Goal: Task Accomplishment & Management: Use online tool/utility

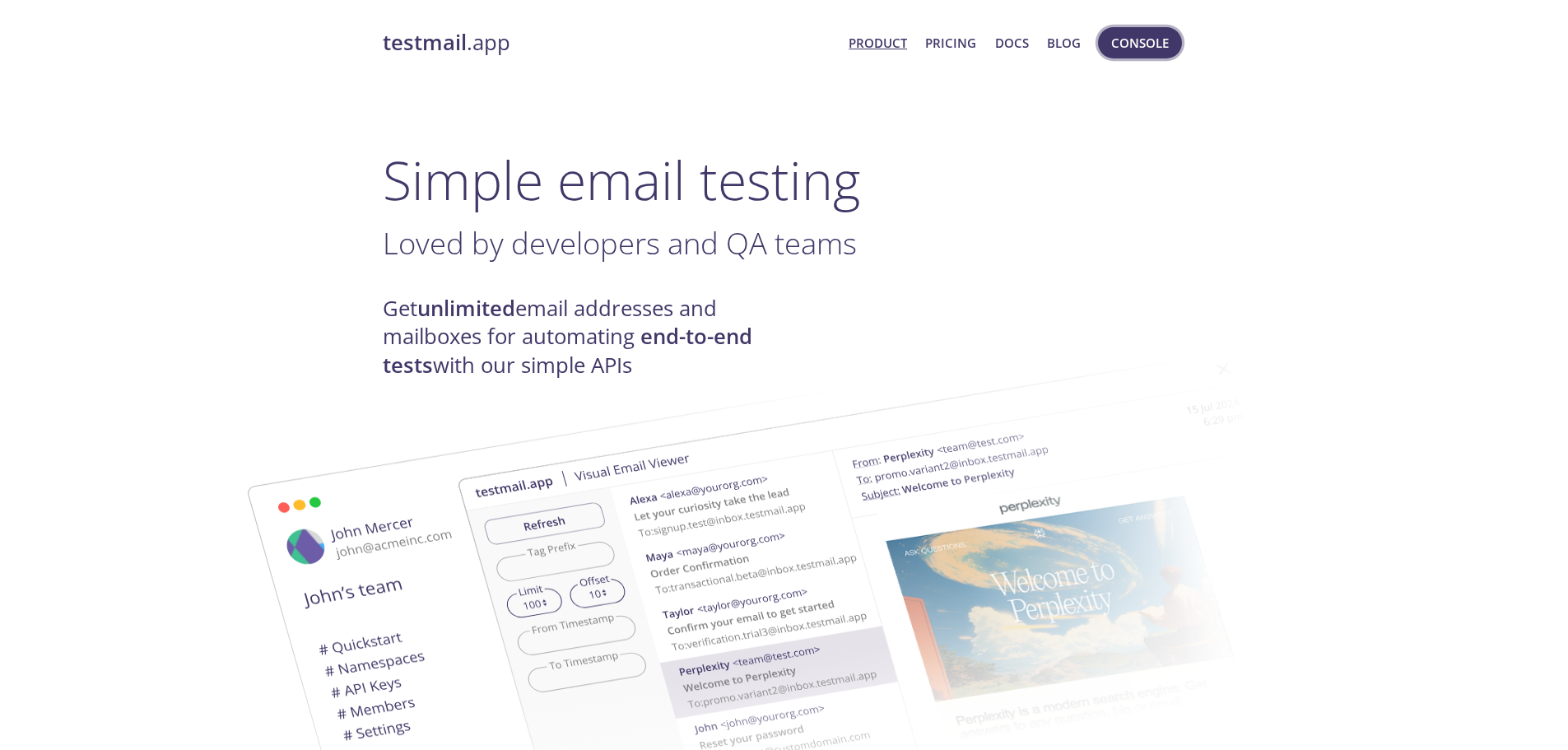
click at [1143, 54] on button "Console" at bounding box center [1140, 42] width 84 height 31
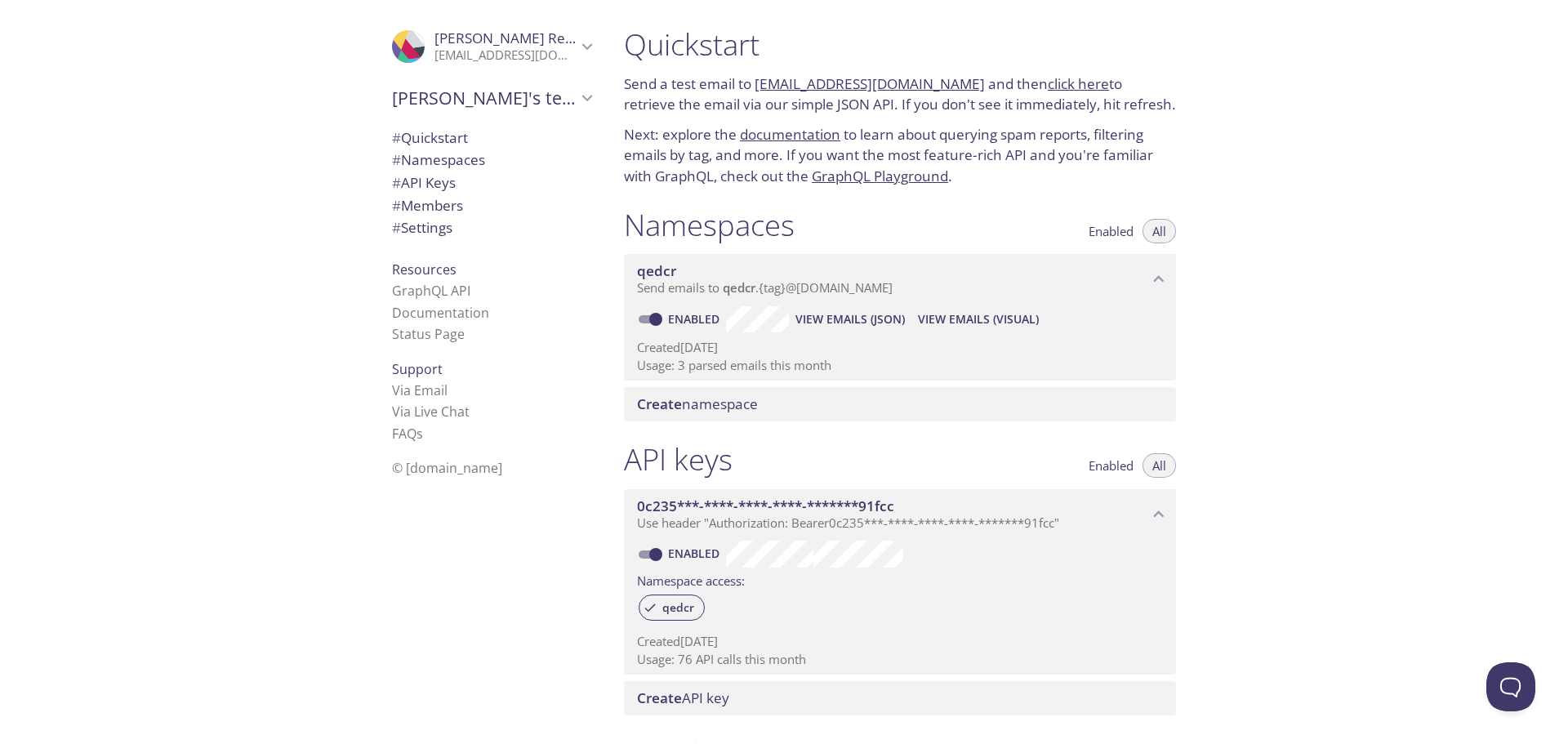
click at [860, 320] on span "View Emails (JSON)" at bounding box center [850, 319] width 109 height 19
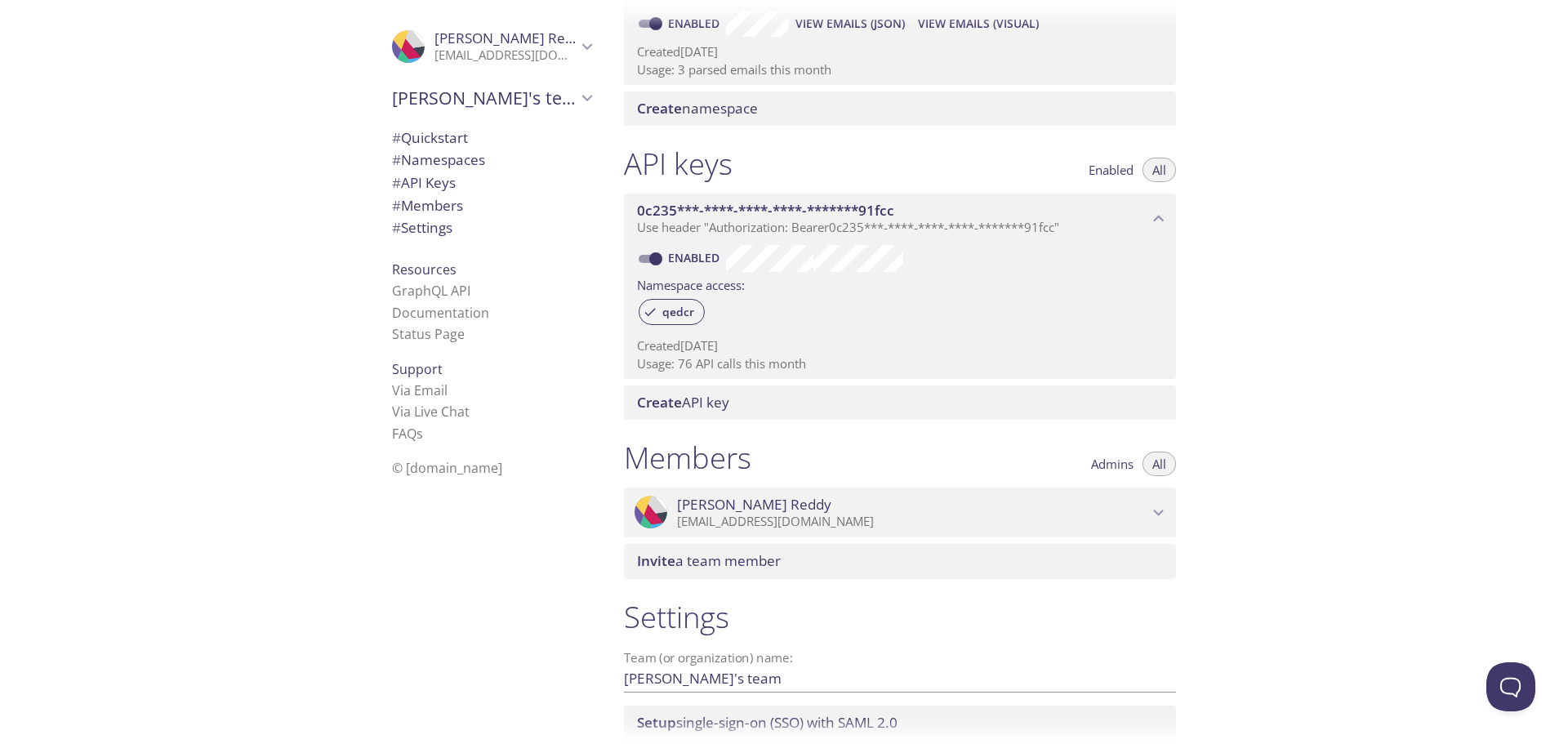
scroll to position [417, 0]
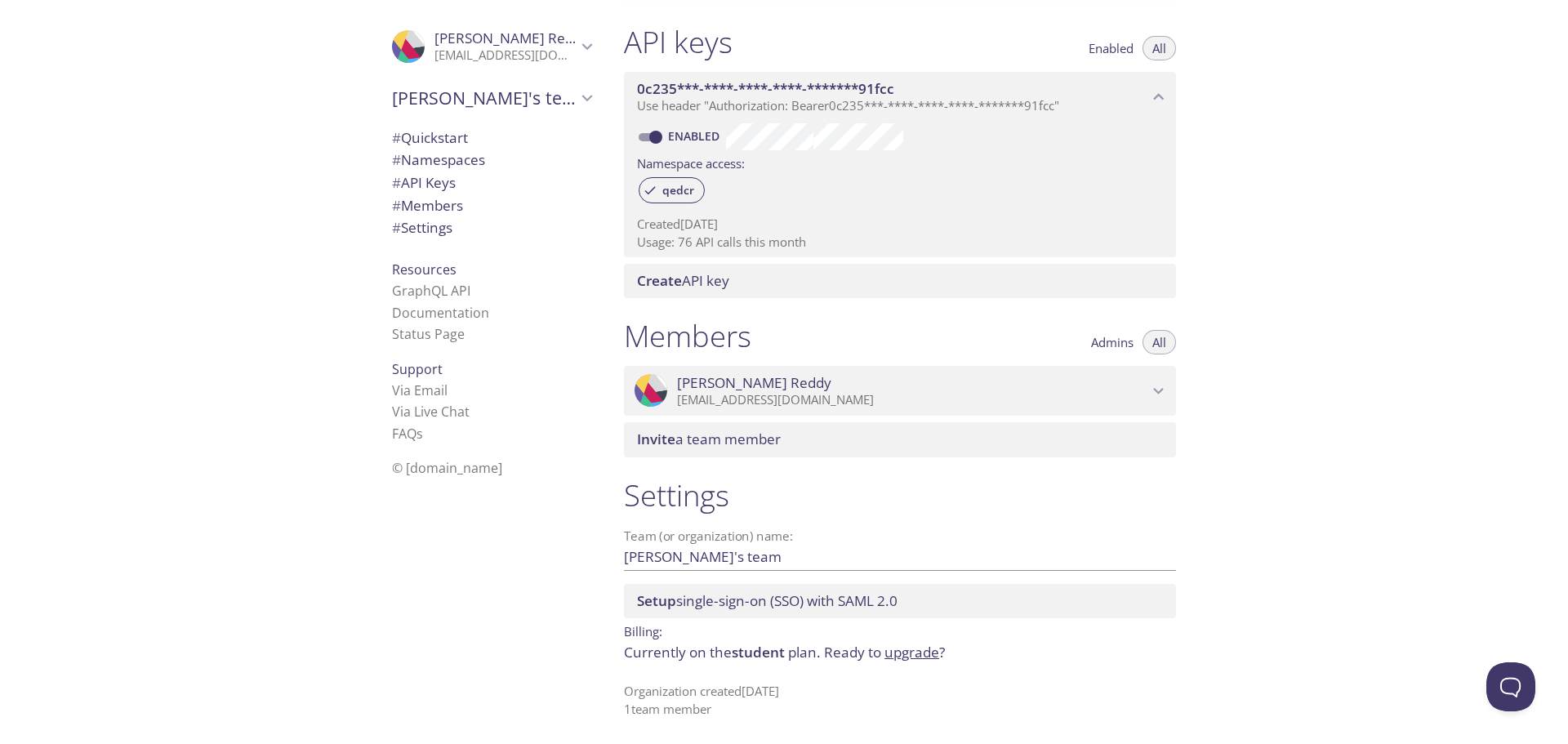
click at [443, 302] on li "Documentation" at bounding box center [492, 312] width 199 height 21
click at [443, 309] on link "Documentation" at bounding box center [440, 312] width 97 height 18
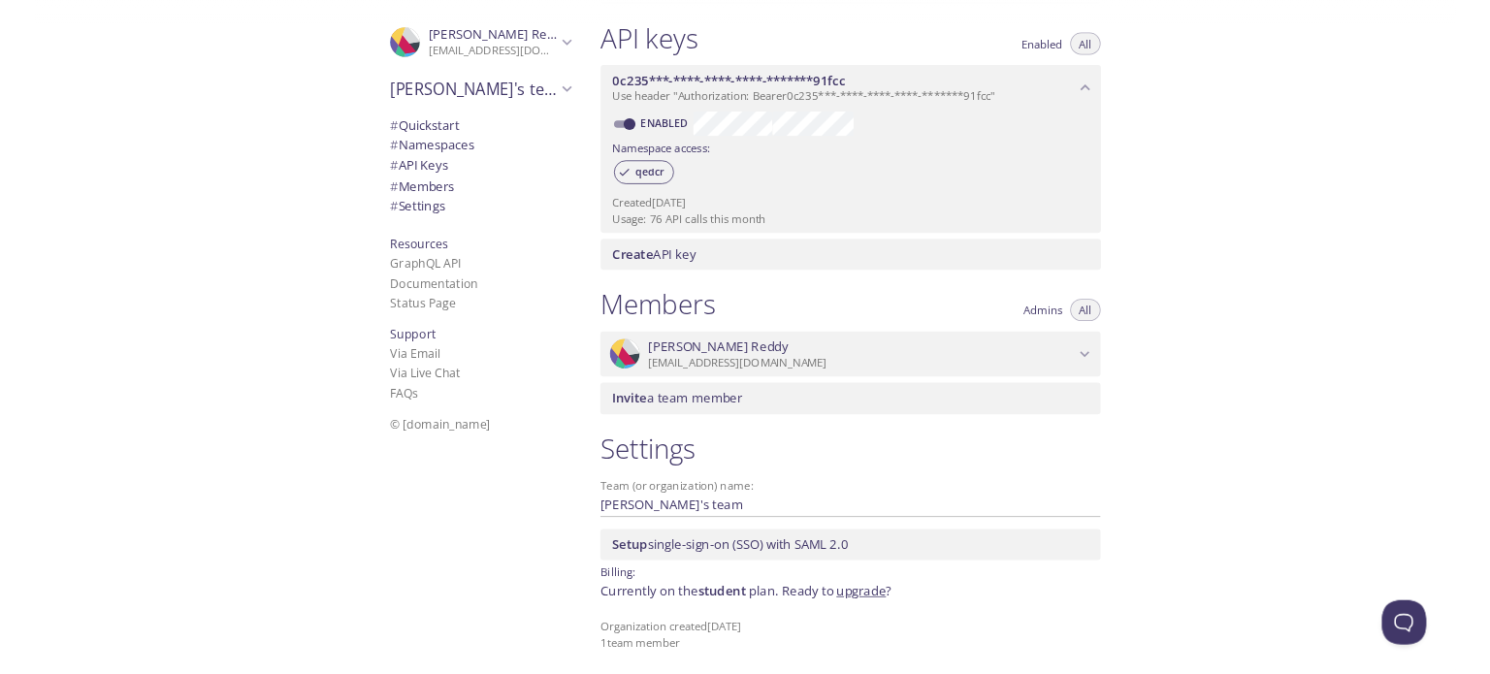
scroll to position [173, 0]
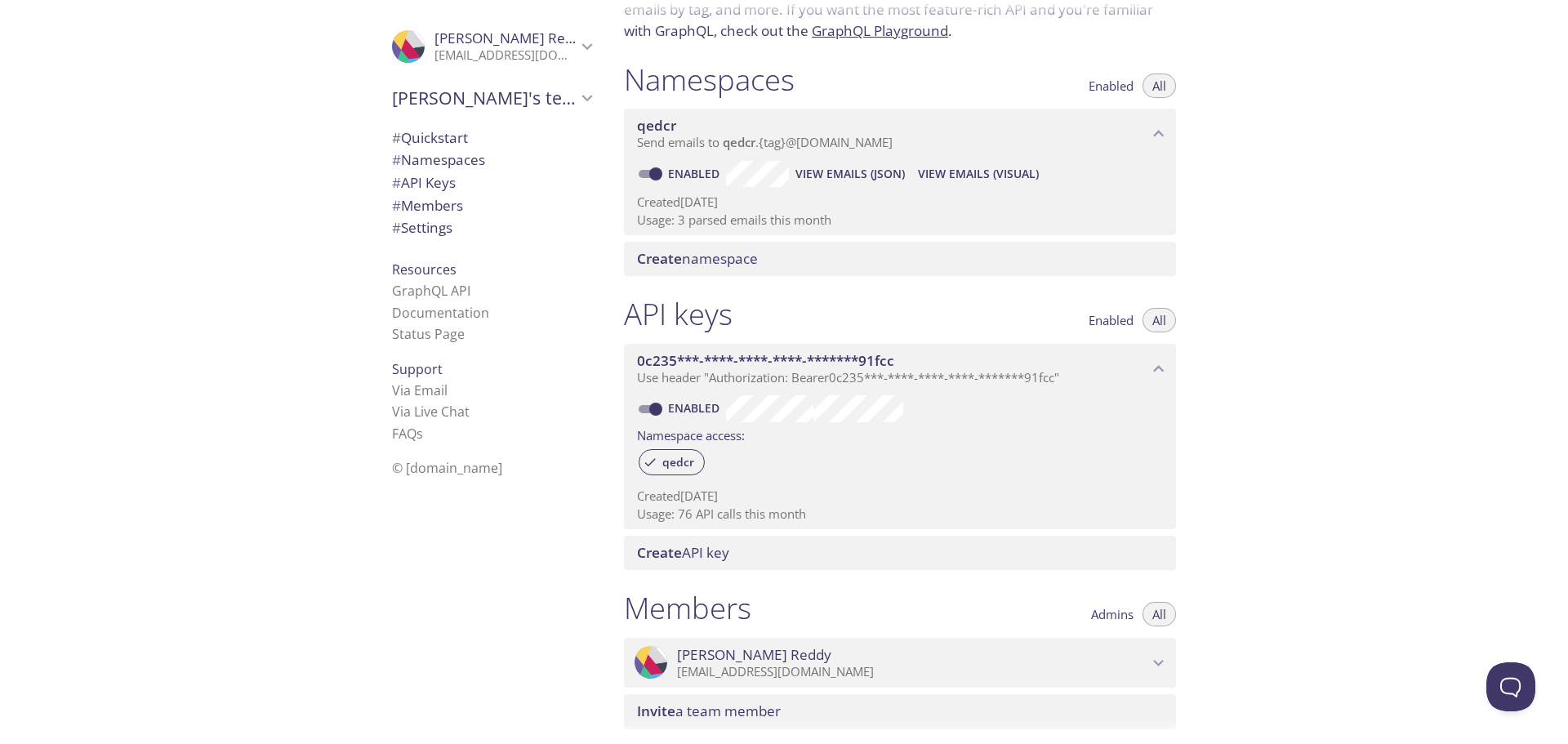
click at [967, 178] on span "View Emails (Visual)" at bounding box center [978, 173] width 121 height 19
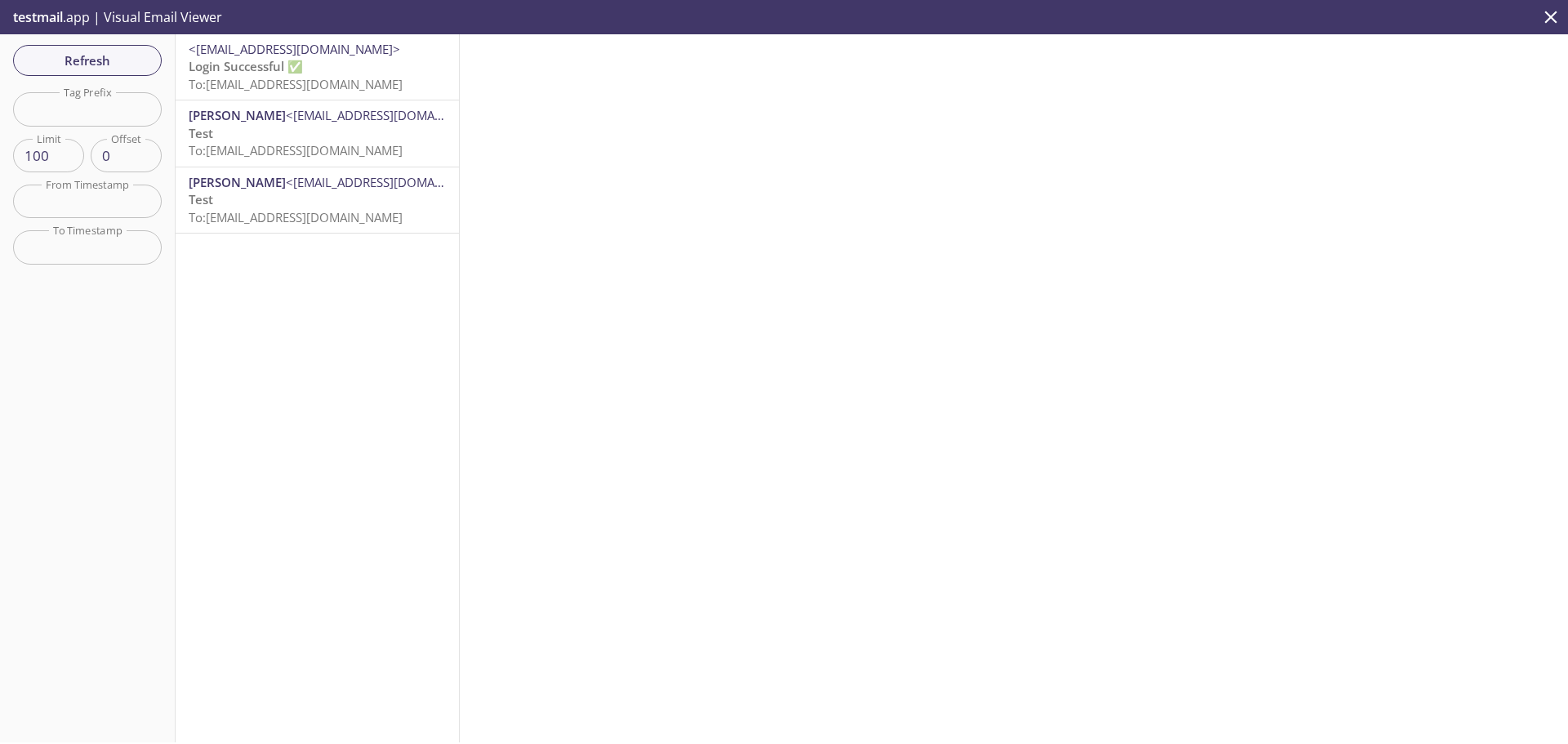
click at [341, 69] on p "Login Successful ✅ To: qedcr.CCHCREC001@inbox.testmail.app" at bounding box center [317, 76] width 258 height 35
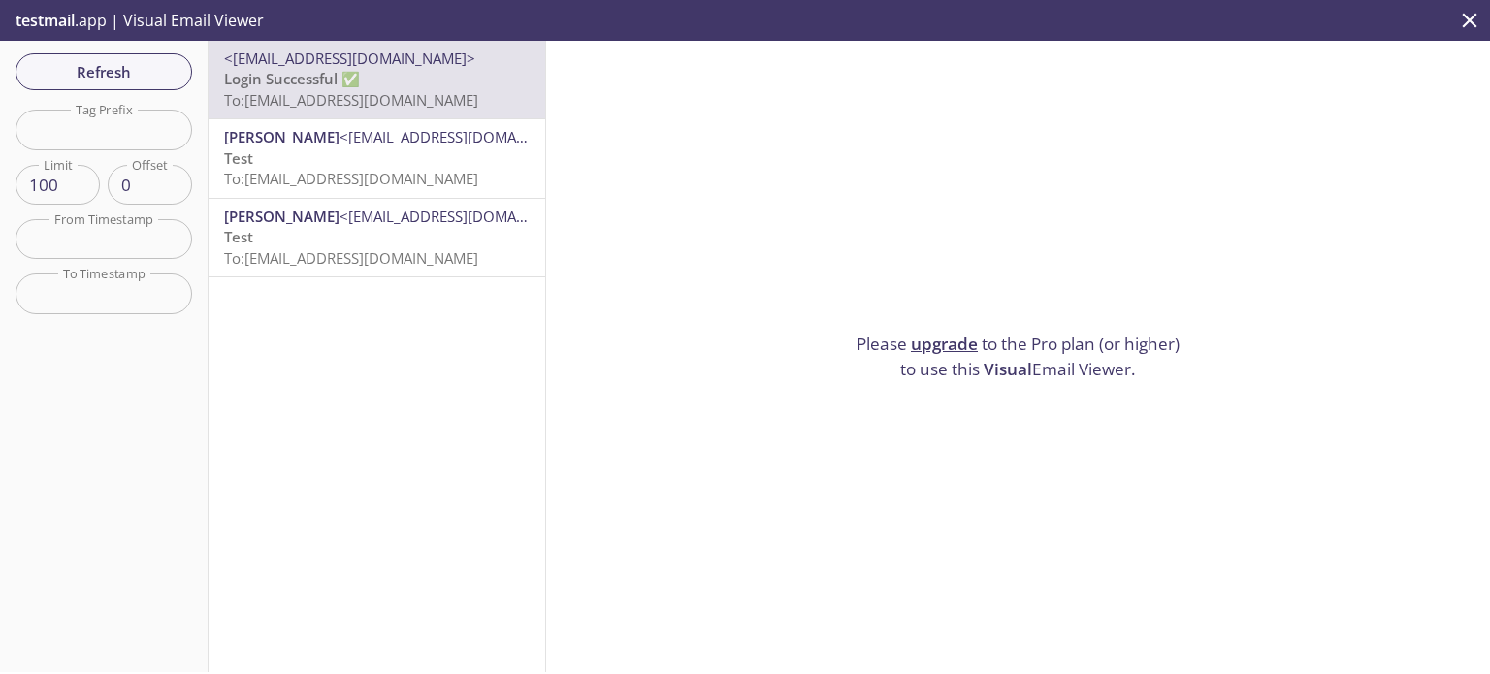
scroll to position [173, 0]
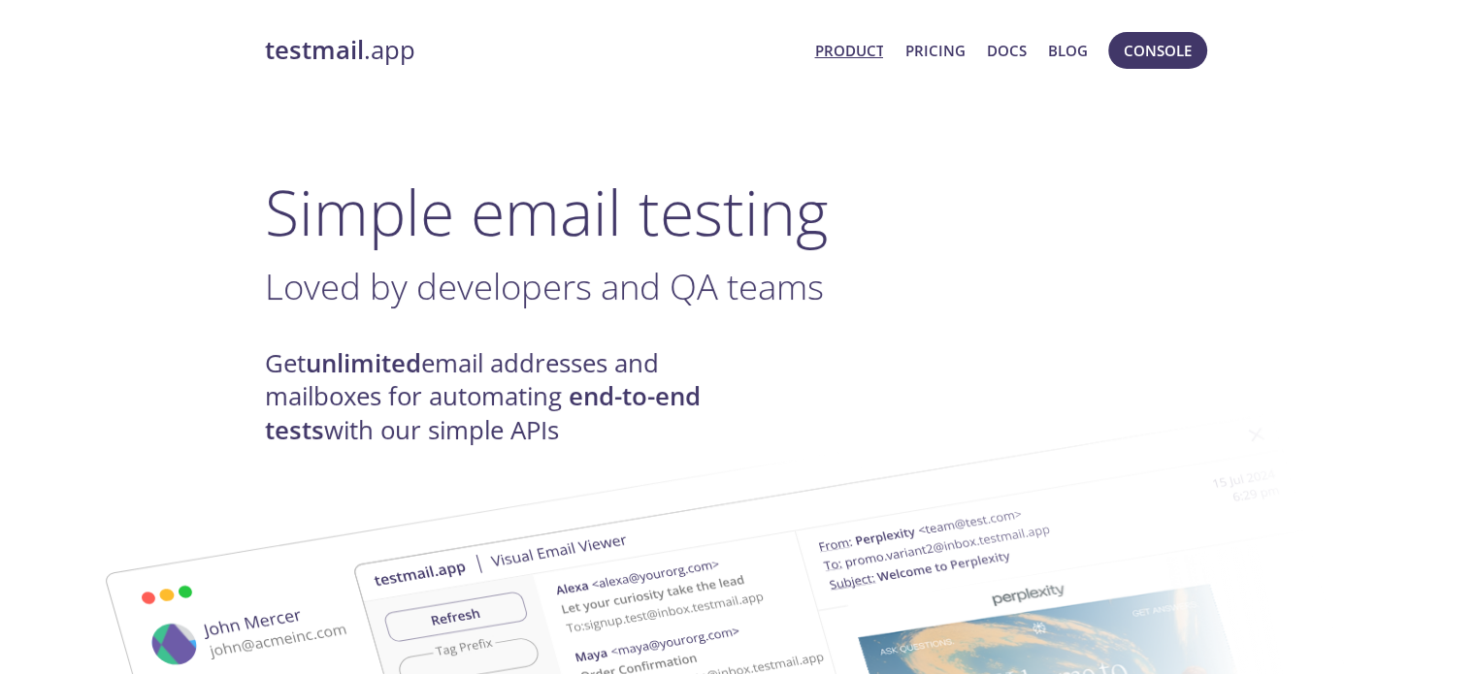
click at [1160, 30] on span "Console" at bounding box center [1157, 50] width 109 height 47
click at [1160, 44] on span "Console" at bounding box center [1157, 50] width 68 height 25
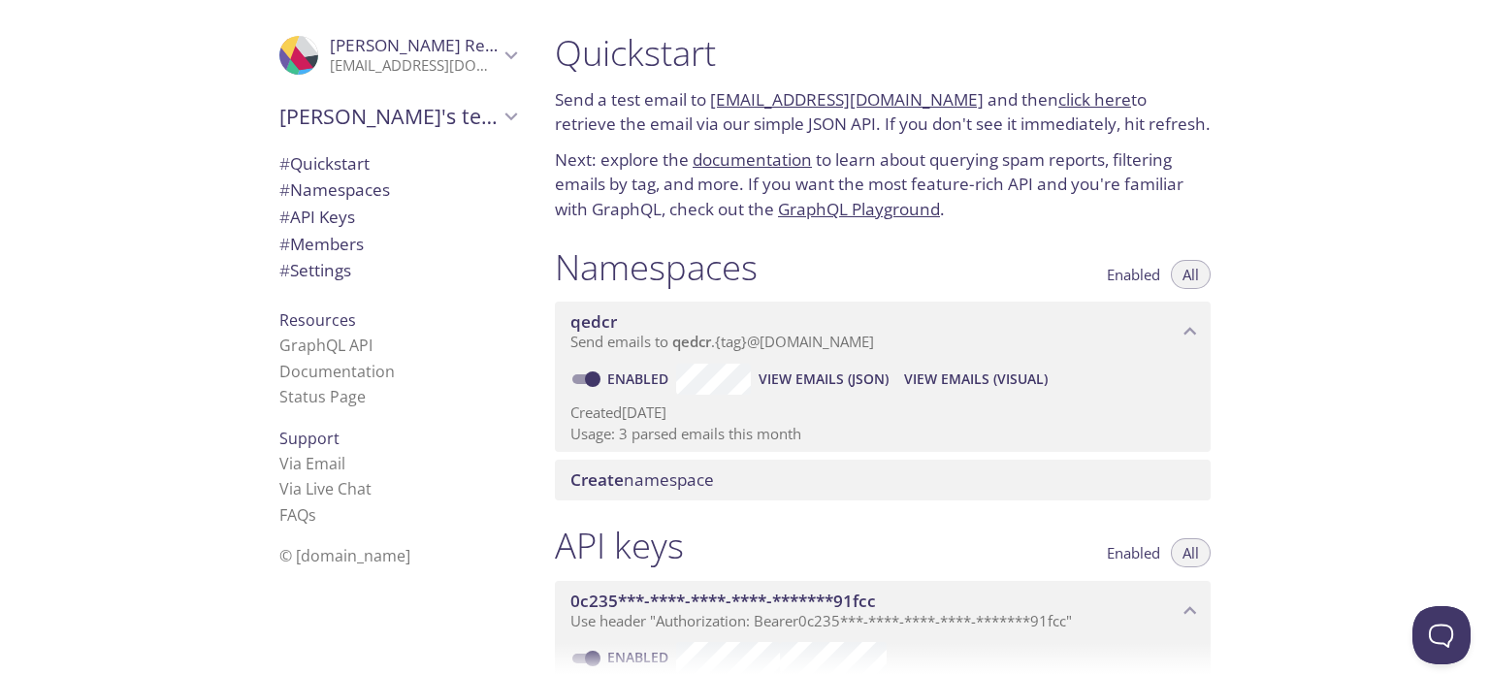
scroll to position [323, 0]
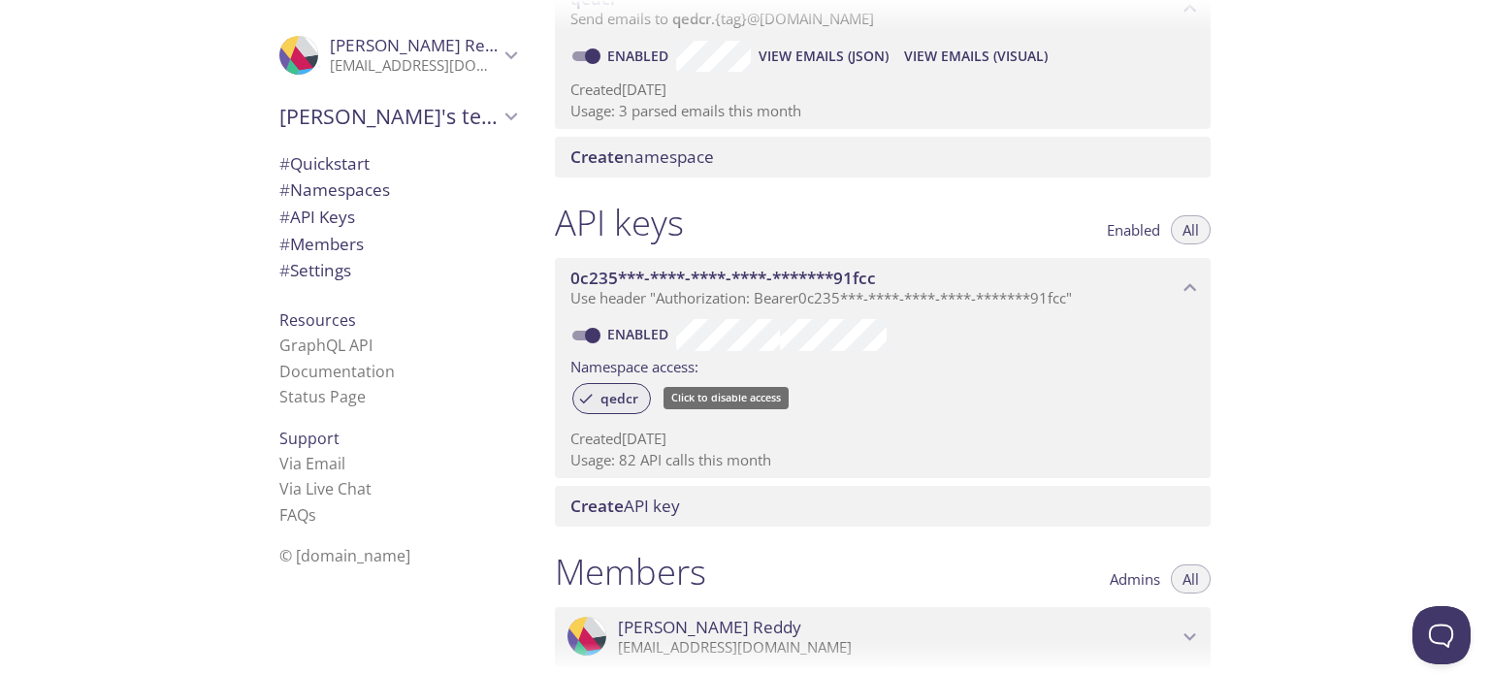
click at [626, 387] on div "qedcr" at bounding box center [611, 398] width 79 height 31
click at [855, 410] on div "qedcr" at bounding box center [882, 400] width 625 height 42
drag, startPoint x: 795, startPoint y: 395, endPoint x: 806, endPoint y: 390, distance: 12.6
click at [797, 394] on div "qedcr" at bounding box center [882, 400] width 625 height 42
click at [613, 391] on span "qedcr" at bounding box center [619, 398] width 61 height 17
